Goal: Complete application form

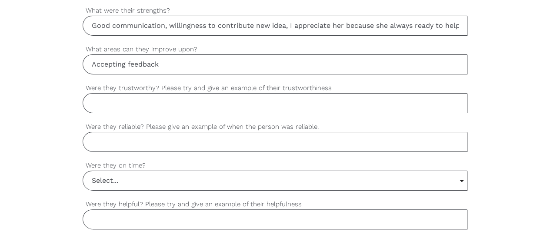
scroll to position [654, 0]
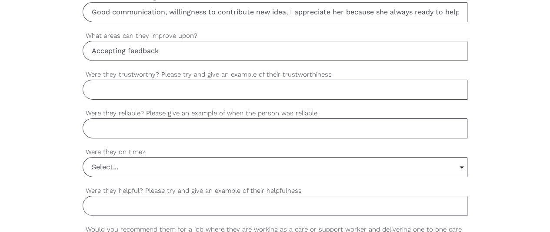
type input "Accepting feedback"
click at [166, 83] on input "Were they trustworthy? Please try and give an example of their trustworthiness" at bounding box center [275, 90] width 385 height 20
type input "m"
type input "Y"
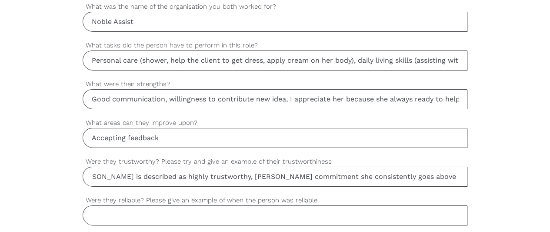
scroll to position [0, 18]
click at [460, 172] on input "[PERSON_NAME] is described as highly trustworthy, [PERSON_NAME] commitment she …" at bounding box center [275, 177] width 385 height 20
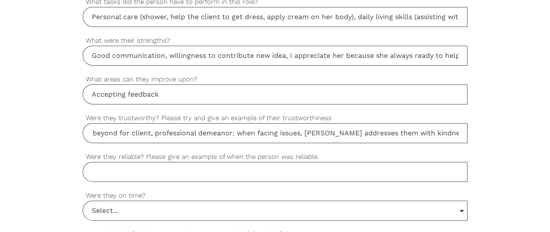
type input "[PERSON_NAME] is described as highly trustworthy, [PERSON_NAME] commitment she …"
click at [123, 167] on input "Were they reliable? Please give an example of when the person was reliable." at bounding box center [275, 172] width 385 height 20
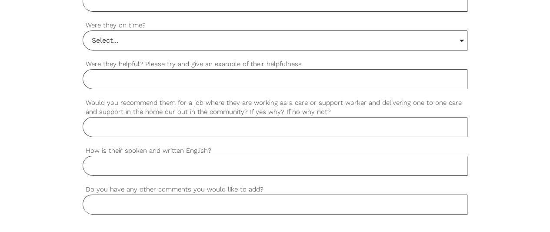
scroll to position [784, 0]
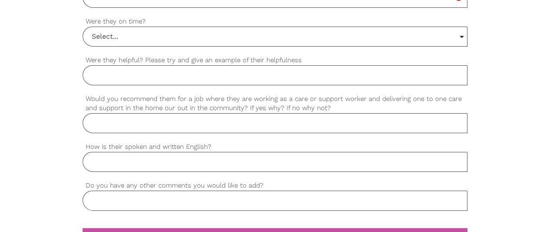
click at [172, 197] on input "Do you have any other comments you would like to add?" at bounding box center [275, 200] width 385 height 20
type input "She is one of the good staff I work with"
click at [121, 159] on input "How is their spoken and written English?" at bounding box center [275, 162] width 385 height 20
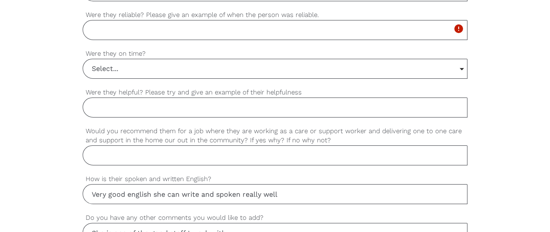
scroll to position [740, 0]
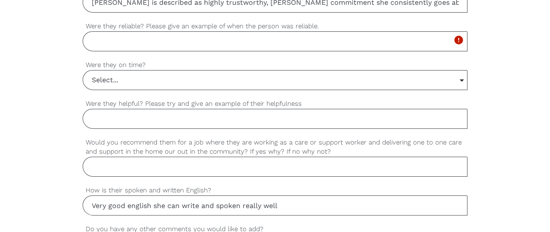
type input "Very good english she can write and spoken really well"
click at [461, 73] on input "Select..." at bounding box center [275, 79] width 384 height 19
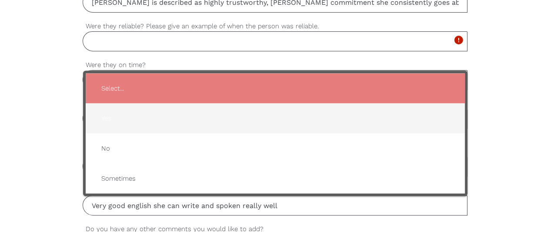
click at [109, 111] on span "Yes" at bounding box center [275, 117] width 362 height 21
type input "Yes"
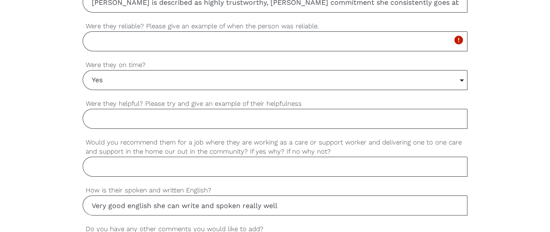
click at [153, 162] on input "Would you recommend them for a job where they are working as a care or support …" at bounding box center [275, 167] width 385 height 20
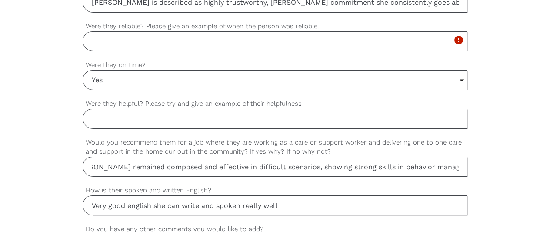
scroll to position [0, 484]
type input "Yes, she demonstrated her ability many times to manage complicated and challeng…"
click at [185, 116] on input "Were they helpful? Please try and give an example of their helpfulness" at bounding box center [275, 119] width 385 height 20
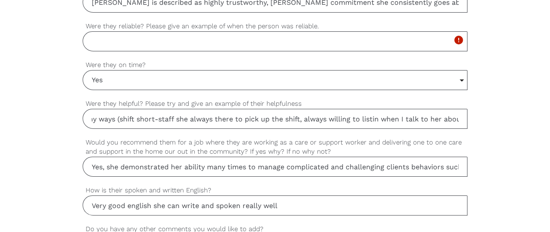
scroll to position [0, 39]
click at [401, 113] on input "Yes in many ways (shift short-staff she always there to pick up the shift, alwa…" at bounding box center [275, 119] width 385 height 20
click at [460, 113] on input "Yes in many ways (shift short-staff she always there to pick up the shift, alwa…" at bounding box center [275, 119] width 385 height 20
click at [460, 117] on input "Yes in many ways (shift short-staff she always there to pick up the shift, alwa…" at bounding box center [275, 119] width 385 height 20
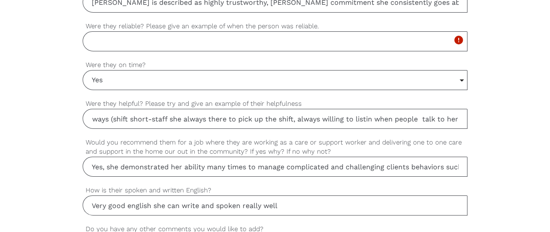
scroll to position [0, 44]
click at [458, 114] on input "Yes in many ways (shift short-staff she always there to pick up the shift, alwa…" at bounding box center [275, 119] width 385 height 20
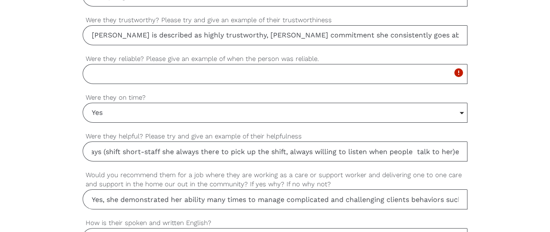
scroll to position [697, 0]
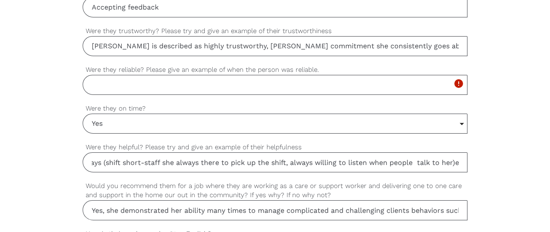
type input "Yes in many ways (shift short-staff she always there to pick up the shift, alwa…"
click at [172, 79] on input "Were they reliable? Please give an example of when the person was reliable." at bounding box center [275, 85] width 385 height 20
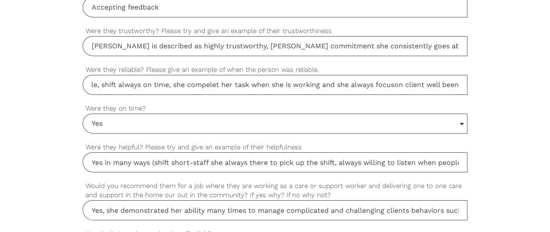
scroll to position [0, 59]
click at [388, 81] on input "Yes she is reliable, shift always on time, she compelet her task when she is wo…" at bounding box center [275, 85] width 385 height 20
click at [464, 78] on input "Yes she is reliable, shift always on time, she compelet her task when she is wo…" at bounding box center [275, 85] width 385 height 20
click at [461, 82] on input "Yes she is reliable, shift always on time, she compelet her task when she is wo…" at bounding box center [275, 85] width 385 height 20
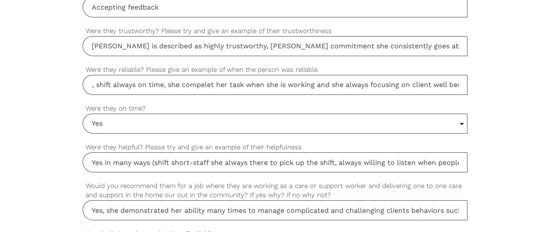
click at [459, 80] on input "Yes she is reliable, shift always on time, she compelet her task when she is wo…" at bounding box center [275, 85] width 385 height 20
click at [450, 80] on input "Yes she is reliable, shift always on time, she compelet her task when she is wo…" at bounding box center [275, 85] width 385 height 20
click at [182, 85] on input "Yes she is reliable, shift always on time, she compelet her task when she is wo…" at bounding box center [275, 85] width 385 height 20
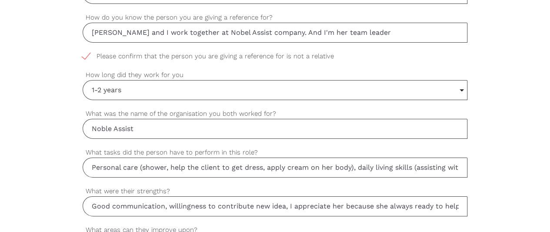
scroll to position [480, 0]
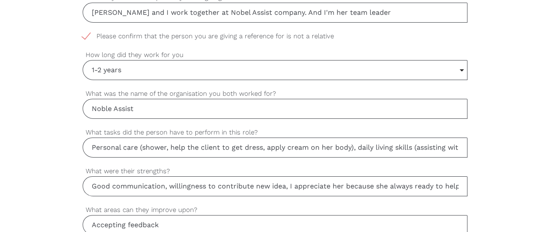
type input "Yes she is reliable, shift always on time, she complete her task when she is wo…"
click at [457, 143] on input "Personal care (shower, help the client to get dress, apply cream on her body), …" at bounding box center [275, 147] width 385 height 20
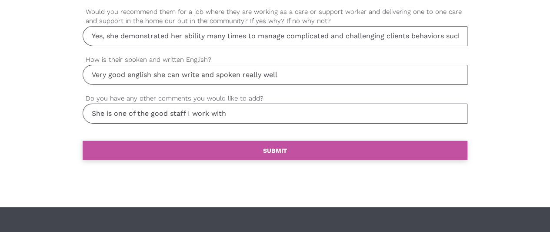
click at [270, 147] on b "SUBMIT" at bounding box center [275, 150] width 24 height 7
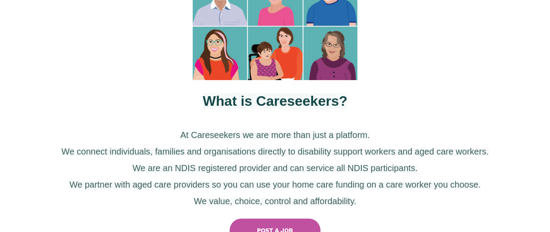
scroll to position [156, 0]
